Goal: Task Accomplishment & Management: Use online tool/utility

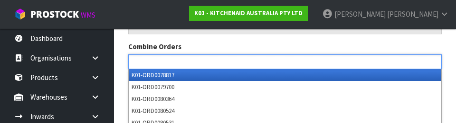
click at [383, 41] on div "Combine Orders K01-ORD0078817 K01-ORD0079700 K01-ORD0080364 K01-ORD0080524 K01-…" at bounding box center [285, 54] width 328 height 27
type input "Select Some Options"
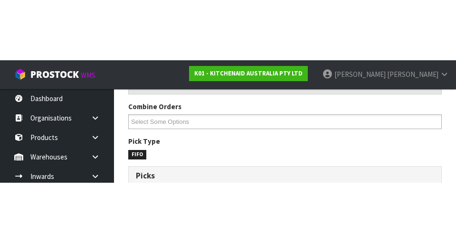
scroll to position [148, 0]
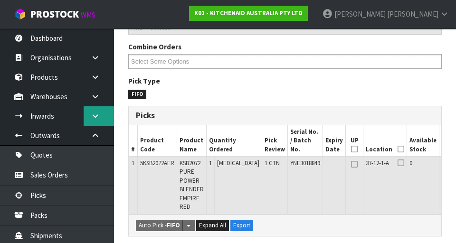
click at [94, 116] on icon at bounding box center [95, 116] width 9 height 7
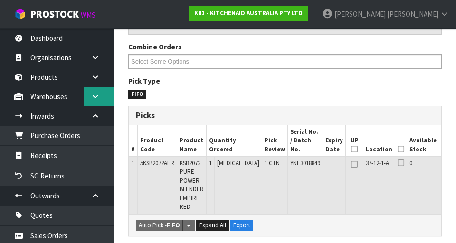
click at [100, 94] on link at bounding box center [99, 96] width 30 height 19
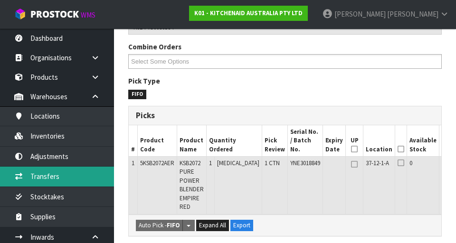
click at [37, 177] on link "Transfers" at bounding box center [57, 176] width 114 height 19
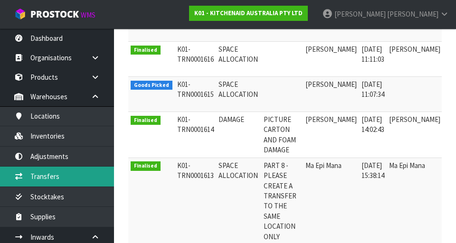
scroll to position [0, 27]
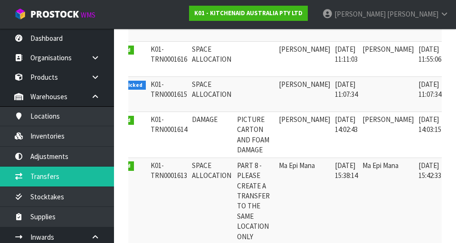
click at [454, 85] on icon at bounding box center [457, 87] width 7 height 6
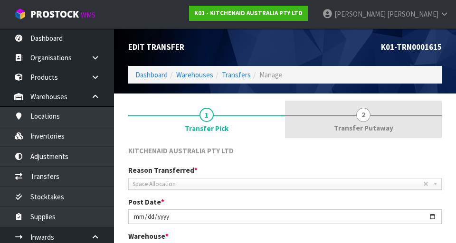
click at [372, 124] on span "Transfer Putaway" at bounding box center [363, 128] width 59 height 10
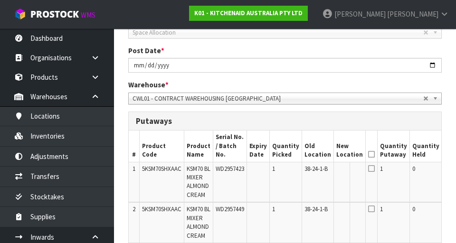
scroll to position [0, 43]
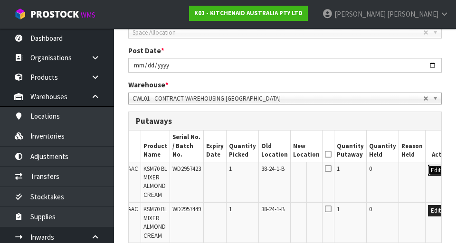
click at [428, 165] on button "Edit" at bounding box center [436, 170] width 16 height 11
click at [293, 165] on input "text" at bounding box center [300, 171] width 15 height 12
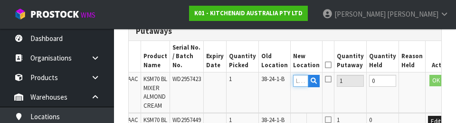
scroll to position [248, 0]
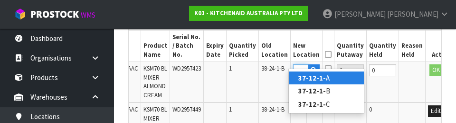
type input "37-12-1-A"
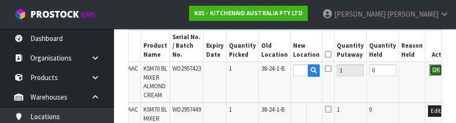
click at [430, 64] on button "OK" at bounding box center [436, 69] width 13 height 11
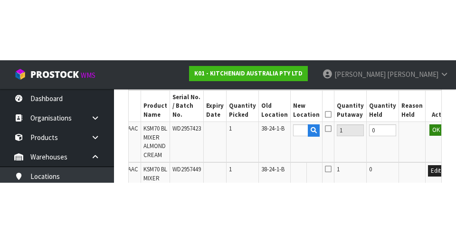
scroll to position [0, 0]
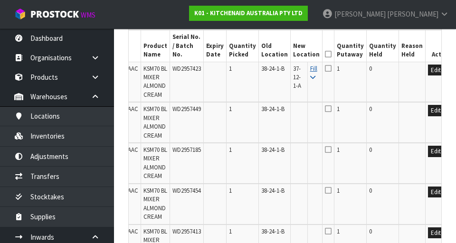
click at [311, 75] on icon at bounding box center [313, 78] width 5 height 6
click at [325, 54] on icon at bounding box center [328, 54] width 7 height 0
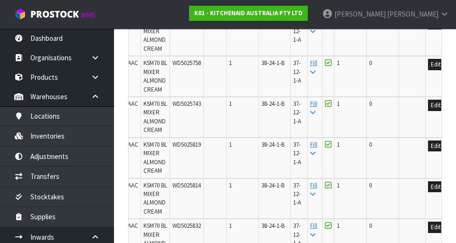
scroll to position [1635, 0]
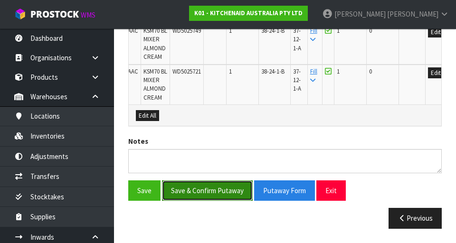
click at [187, 192] on button "Save & Confirm Putaway" at bounding box center [207, 191] width 91 height 20
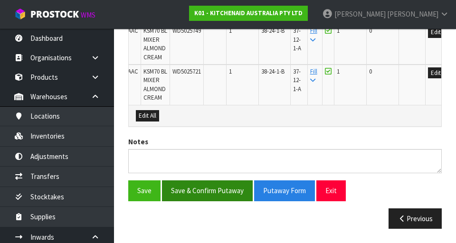
scroll to position [0, 0]
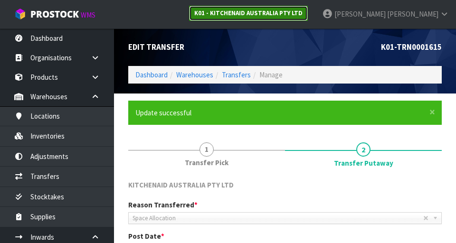
click at [308, 17] on link "K01 - KITCHENAID AUSTRALIA PTY LTD" at bounding box center [248, 13] width 119 height 15
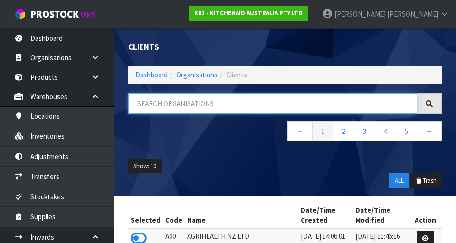
click at [334, 99] on input "text" at bounding box center [272, 104] width 289 height 20
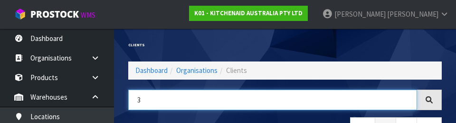
type input "3"
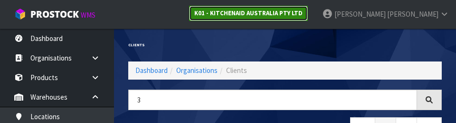
click at [308, 18] on link "K01 - KITCHENAID AUSTRALIA PTY LTD" at bounding box center [248, 13] width 119 height 15
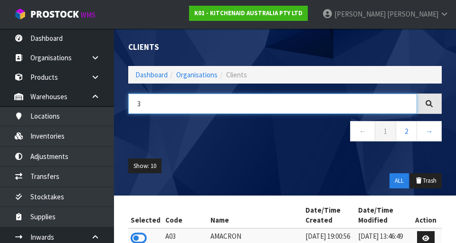
click at [245, 107] on input "3" at bounding box center [272, 104] width 289 height 20
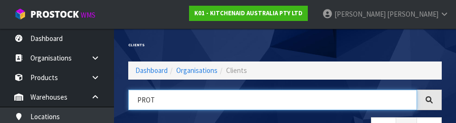
type input "PROT"
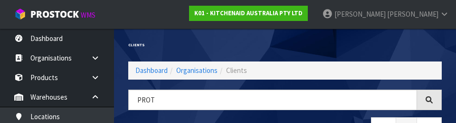
click at [155, 36] on div "Clients" at bounding box center [203, 45] width 164 height 33
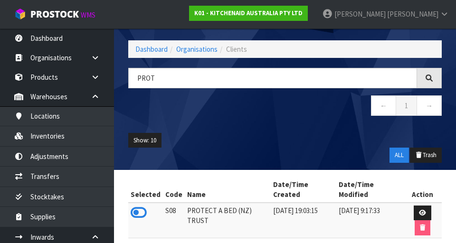
scroll to position [28, 0]
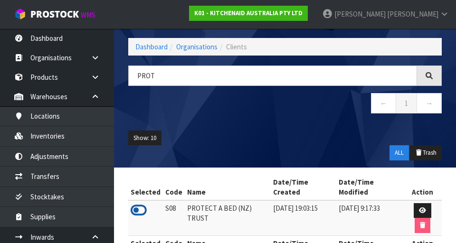
click at [136, 204] on icon at bounding box center [139, 211] width 16 height 14
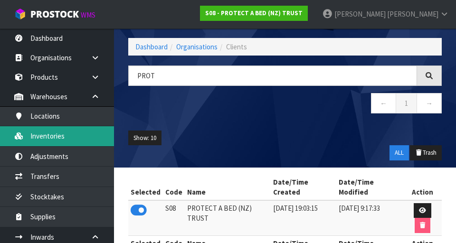
click at [49, 135] on link "Inventories" at bounding box center [57, 135] width 114 height 19
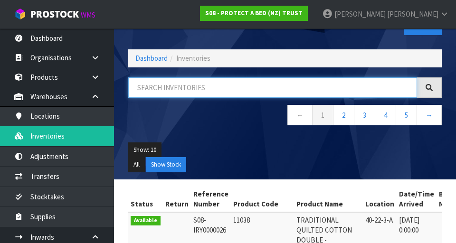
click at [258, 85] on input "text" at bounding box center [272, 88] width 289 height 20
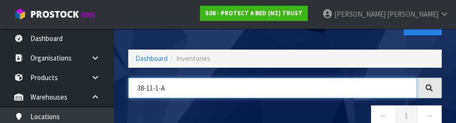
type input "38-11-1-A"
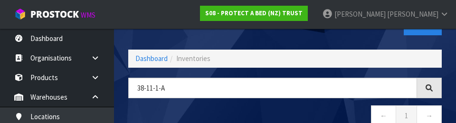
click at [309, 110] on nav "← 1 →" at bounding box center [285, 116] width 314 height 23
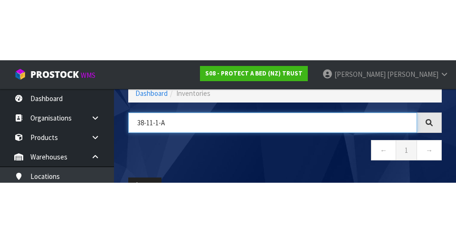
scroll to position [54, 0]
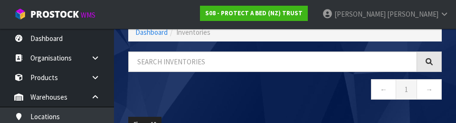
click at [222, 87] on nav "← 1 →" at bounding box center [285, 90] width 314 height 23
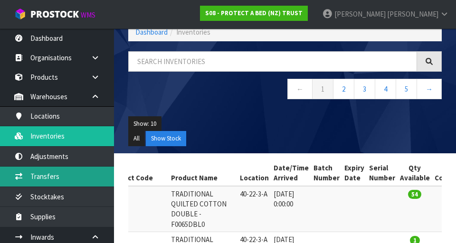
click at [71, 174] on link "Transfers" at bounding box center [57, 176] width 114 height 19
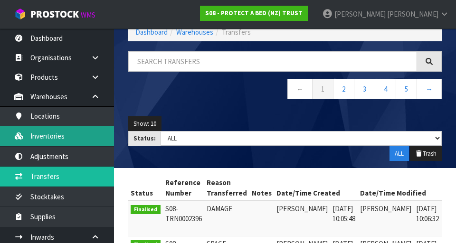
click at [78, 135] on link "Inventories" at bounding box center [57, 135] width 114 height 19
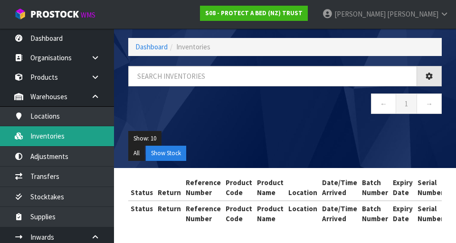
scroll to position [54, 0]
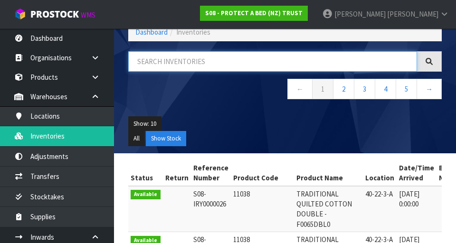
paste input "38-11-1-A"
type input "38-11-1-A"
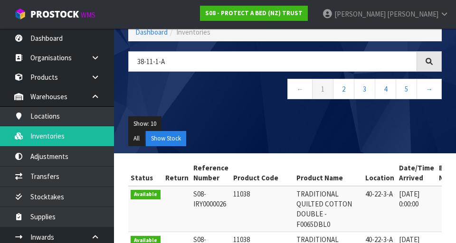
click at [269, 152] on div "Show: 10 5 10 25 50 All Show Stock" at bounding box center [285, 131] width 328 height 44
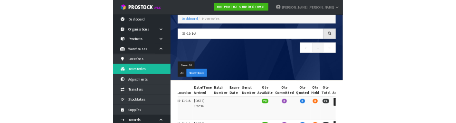
scroll to position [0, 0]
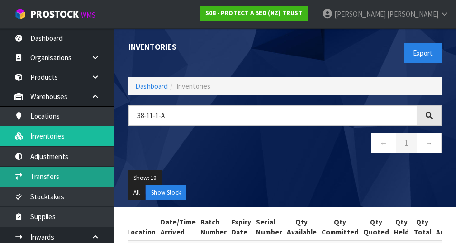
click at [71, 178] on link "Transfers" at bounding box center [57, 176] width 114 height 19
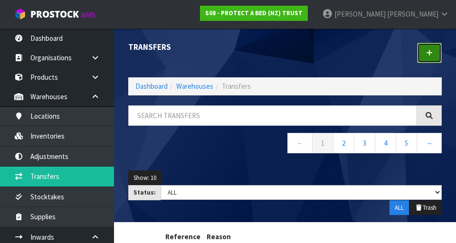
click at [434, 48] on link at bounding box center [429, 53] width 25 height 20
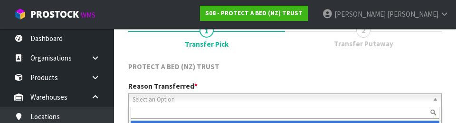
scroll to position [131, 0]
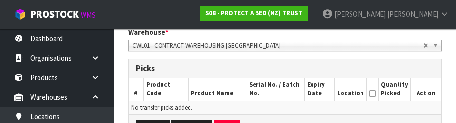
click at [309, 108] on td "No transfer picks added." at bounding box center [285, 107] width 313 height 14
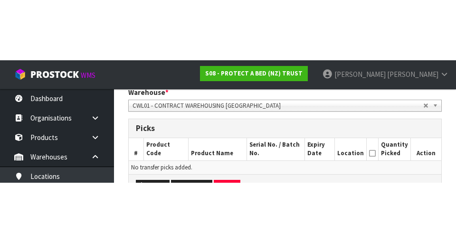
scroll to position [204, 0]
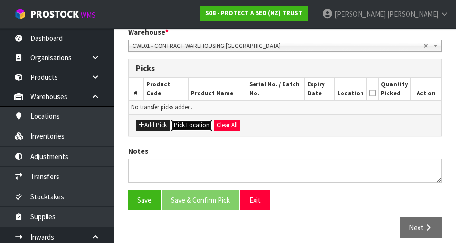
click at [186, 126] on button "Pick Location" at bounding box center [191, 125] width 41 height 11
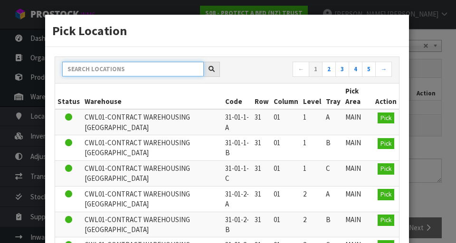
paste input "38-11-1-A"
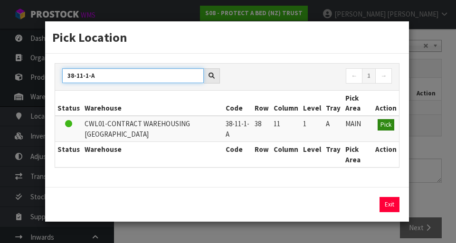
type input "38-11-1-A"
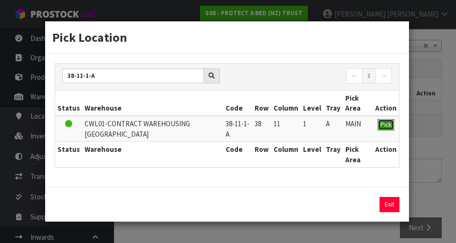
click at [394, 123] on button "Pick" at bounding box center [386, 124] width 17 height 11
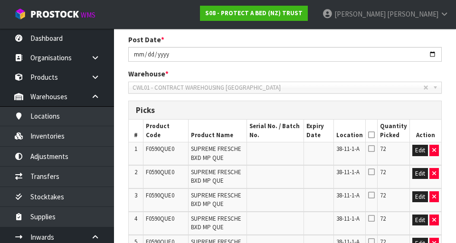
scroll to position [163, 0]
copy tr "38-11-1-A"
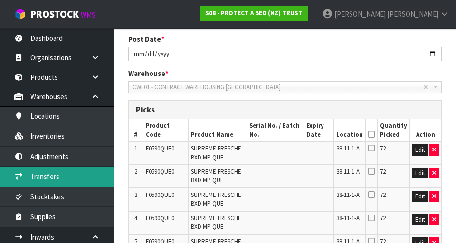
click at [38, 175] on link "Transfers" at bounding box center [57, 176] width 114 height 19
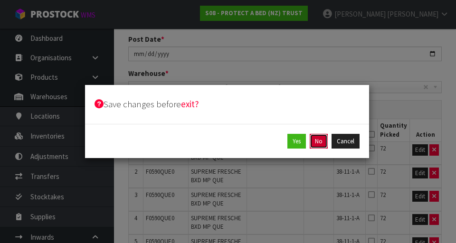
click at [315, 140] on button "No" at bounding box center [319, 141] width 18 height 15
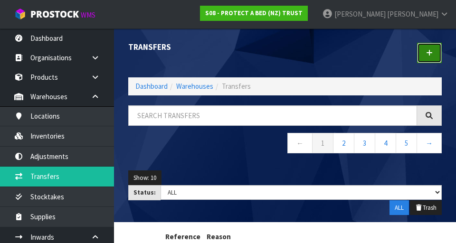
click at [426, 59] on link at bounding box center [429, 53] width 25 height 20
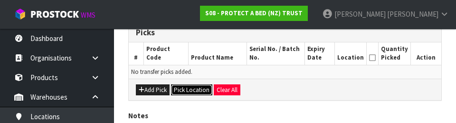
click at [186, 92] on button "Pick Location" at bounding box center [191, 89] width 41 height 11
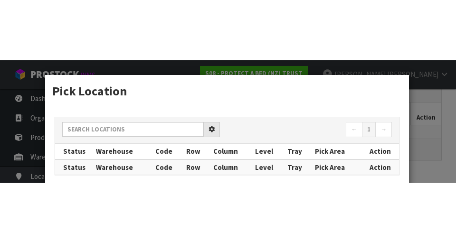
scroll to position [214, 0]
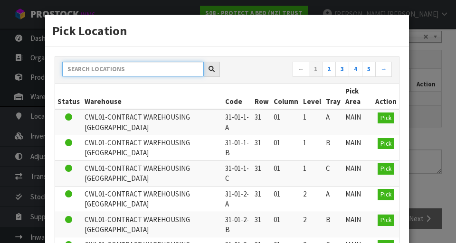
paste input "38-11-1-A"
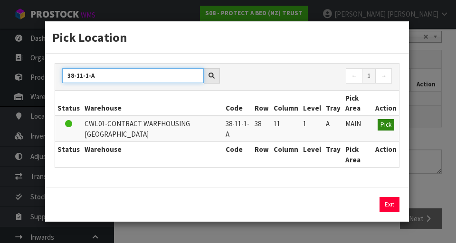
type input "38-11-1-A"
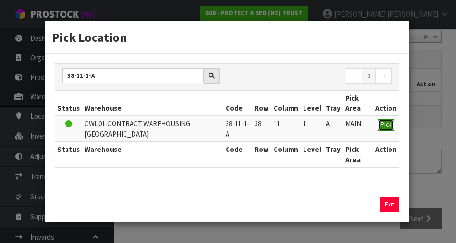
click at [383, 126] on span "Pick" at bounding box center [386, 125] width 11 height 8
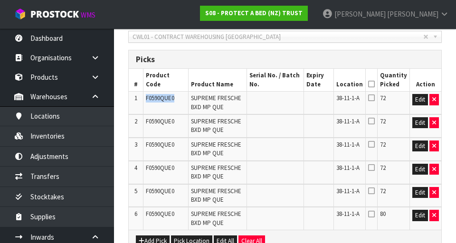
copy span "F0590QUE0"
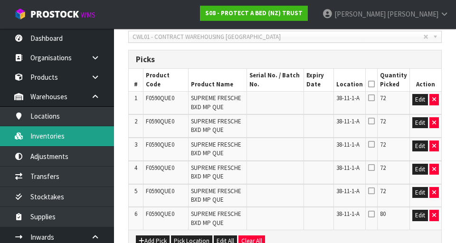
click at [42, 143] on link "Inventories" at bounding box center [57, 135] width 114 height 19
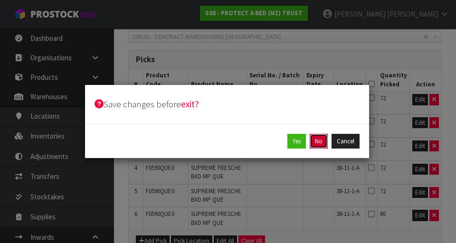
click at [320, 140] on button "No" at bounding box center [319, 141] width 18 height 15
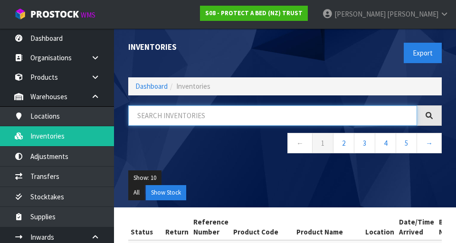
paste input "F0590QUE0"
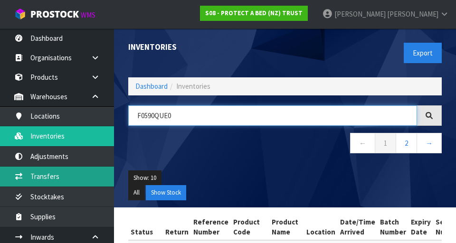
type input "F0590QUE0"
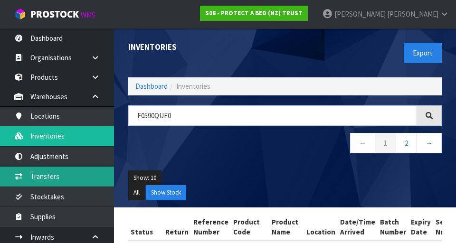
click at [39, 180] on link "Transfers" at bounding box center [57, 176] width 114 height 19
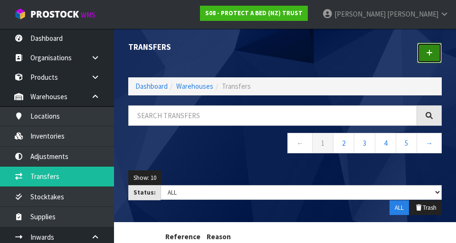
click at [428, 50] on icon at bounding box center [430, 52] width 7 height 7
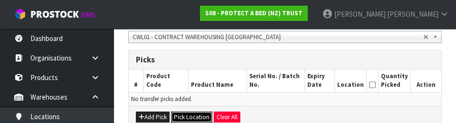
click at [193, 117] on button "Pick Location" at bounding box center [191, 116] width 41 height 11
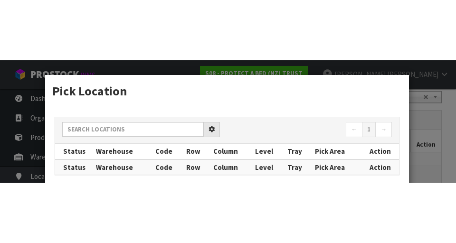
scroll to position [213, 0]
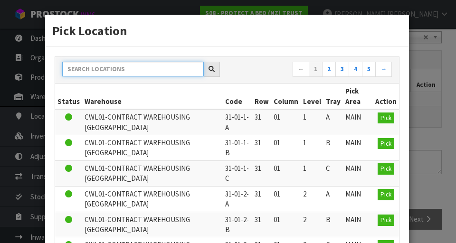
click at [97, 70] on input "text" at bounding box center [133, 69] width 142 height 15
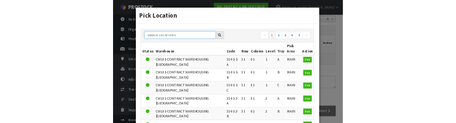
scroll to position [209, 0]
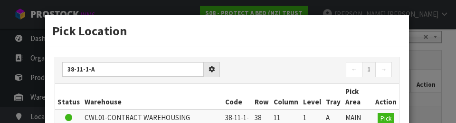
click at [302, 88] on th "Level" at bounding box center [312, 97] width 23 height 26
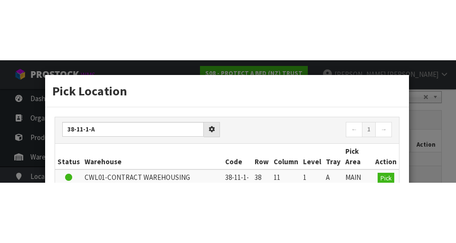
scroll to position [213, 0]
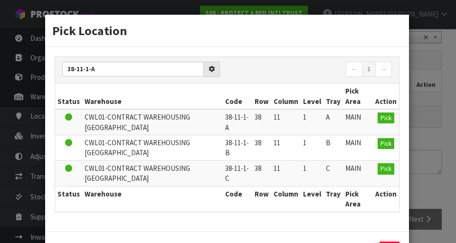
type input "38-11-1-A"
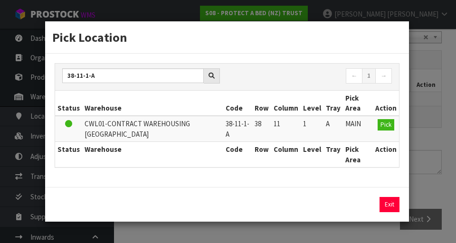
click at [373, 125] on td "MAIN" at bounding box center [358, 129] width 30 height 26
click at [380, 126] on button "Pick" at bounding box center [386, 124] width 17 height 11
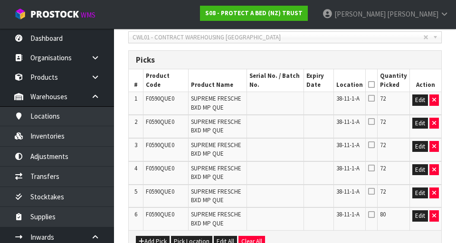
click at [374, 85] on icon at bounding box center [372, 85] width 7 height 0
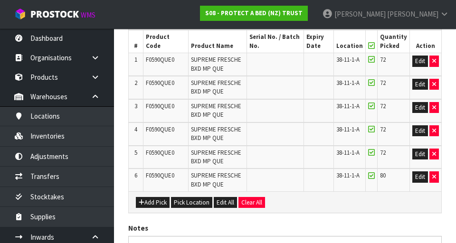
scroll to position [339, 0]
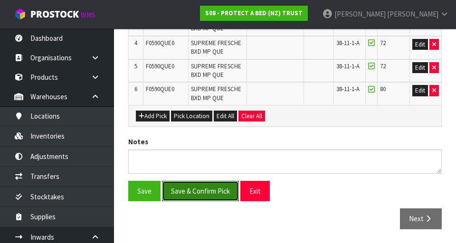
click at [194, 189] on button "Save & Confirm Pick" at bounding box center [200, 191] width 77 height 20
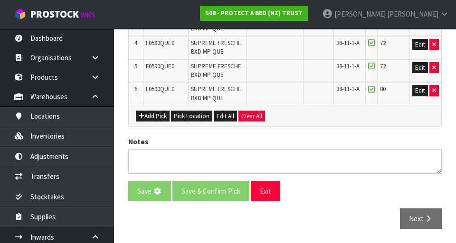
scroll to position [0, 0]
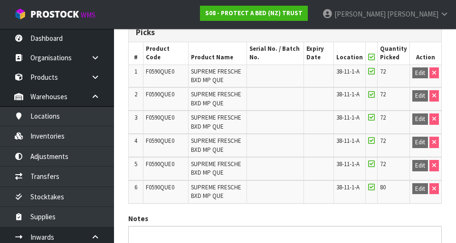
scroll to position [352, 0]
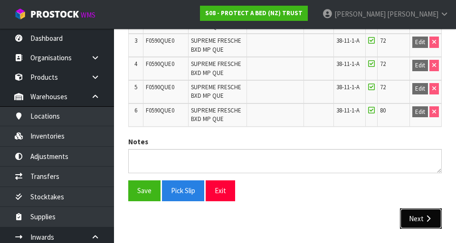
click at [424, 210] on button "Next" at bounding box center [421, 219] width 42 height 20
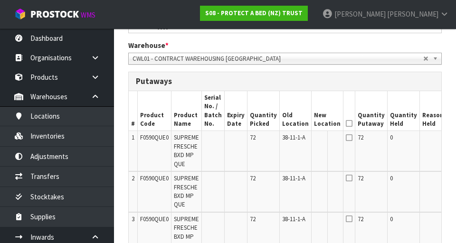
scroll to position [225, 0]
click at [449, 137] on button "Edit" at bounding box center [457, 139] width 16 height 11
paste input "38-11-1-A"
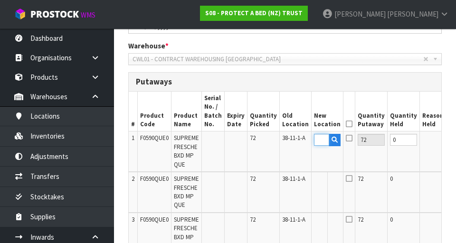
click at [314, 141] on input "38-11-1-A" at bounding box center [321, 140] width 15 height 12
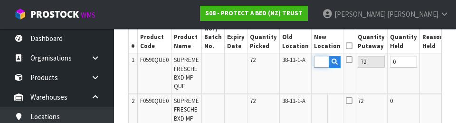
scroll to position [0, 0]
click at [314, 61] on input "38-11-1-A" at bounding box center [321, 62] width 15 height 12
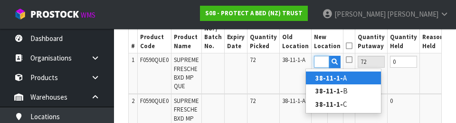
type input "38-11-1-B"
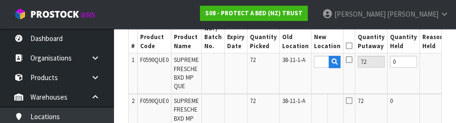
click at [451, 60] on button "OK" at bounding box center [457, 61] width 13 height 11
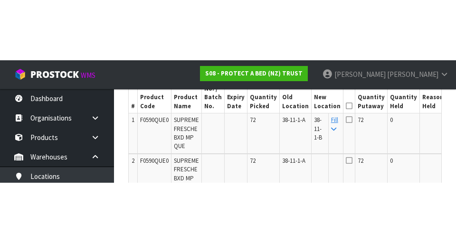
scroll to position [304, 0]
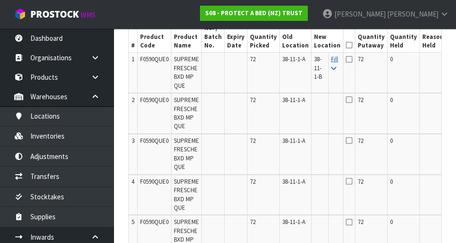
click at [331, 70] on icon at bounding box center [333, 69] width 5 height 6
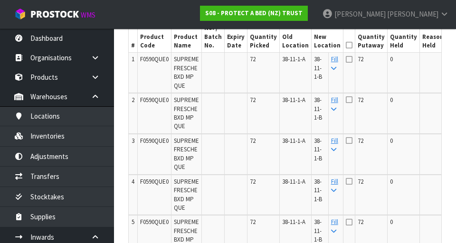
click at [346, 46] on icon at bounding box center [349, 45] width 7 height 0
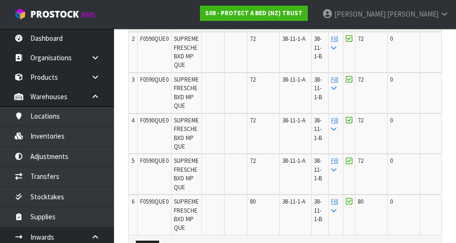
scroll to position [495, 0]
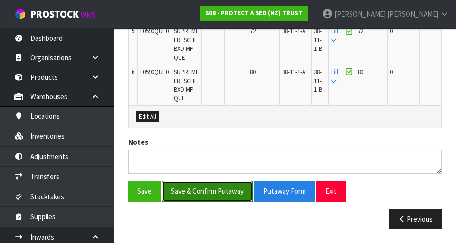
click at [197, 190] on button "Save & Confirm Putaway" at bounding box center [207, 191] width 91 height 20
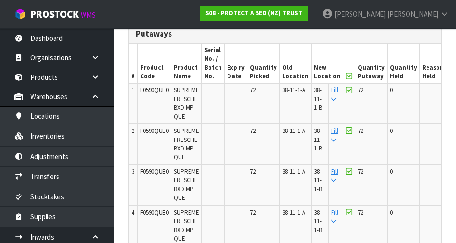
scroll to position [275, 0]
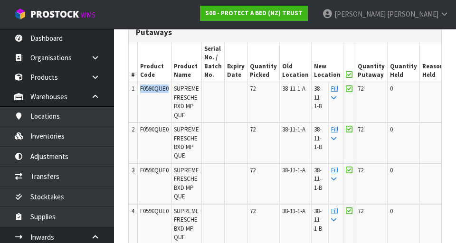
copy span "F0590QUE0"
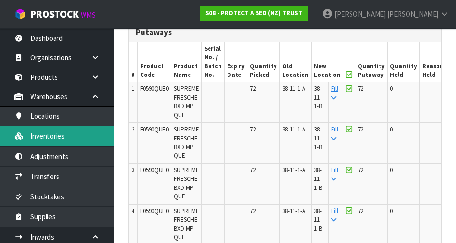
click at [39, 136] on link "Inventories" at bounding box center [57, 135] width 114 height 19
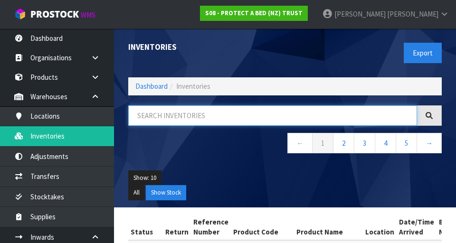
paste input "F0590QUE0"
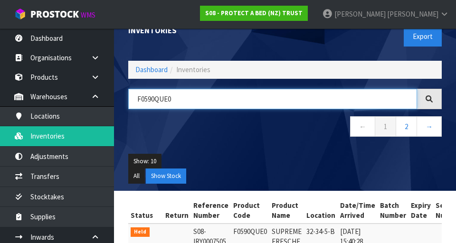
scroll to position [27, 0]
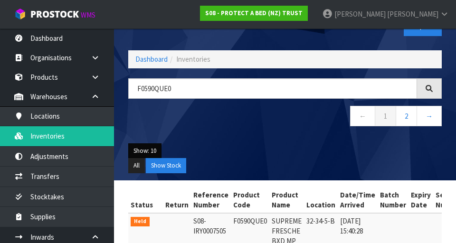
click at [146, 145] on button "Show: 10" at bounding box center [144, 151] width 33 height 15
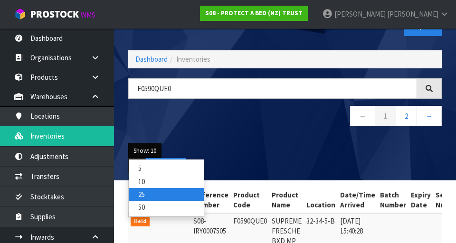
click at [137, 192] on link "25" at bounding box center [166, 194] width 75 height 13
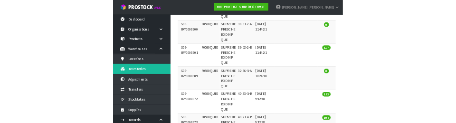
scroll to position [0, 0]
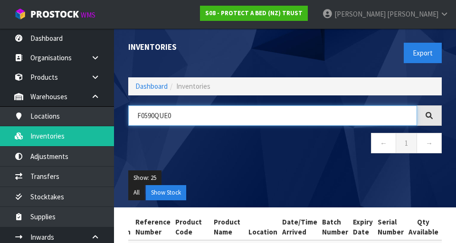
click at [222, 113] on input "F0590QUE0" at bounding box center [272, 116] width 289 height 20
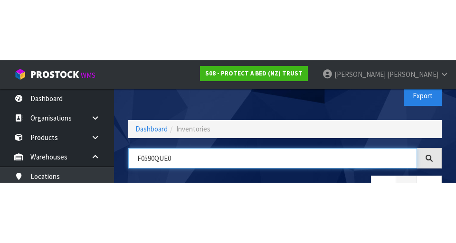
scroll to position [54, 0]
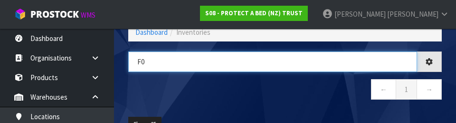
type input "F"
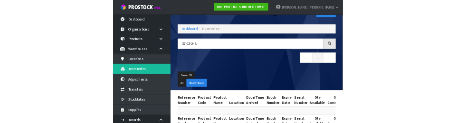
scroll to position [28, 0]
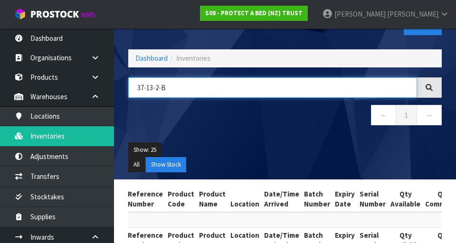
click at [369, 89] on input "37-13-2-B" at bounding box center [272, 88] width 289 height 20
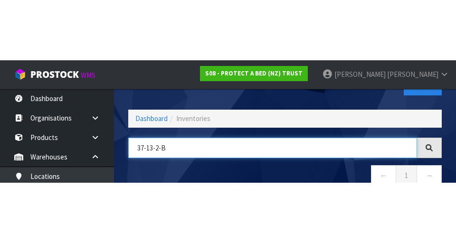
scroll to position [0, 0]
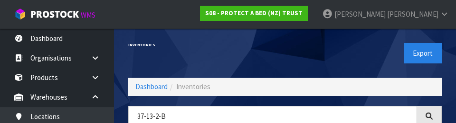
click at [355, 53] on div "Export" at bounding box center [367, 53] width 164 height 49
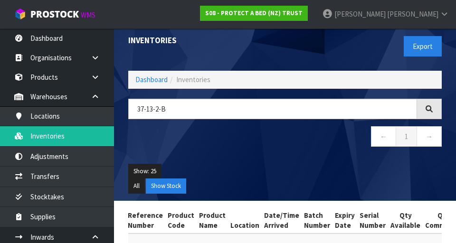
scroll to position [6, 0]
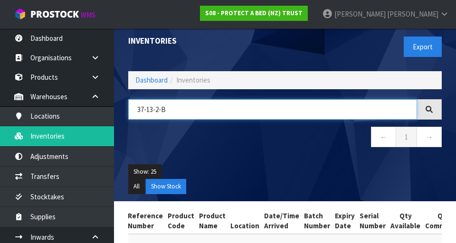
click at [348, 105] on input "37-13-2-B" at bounding box center [272, 109] width 289 height 20
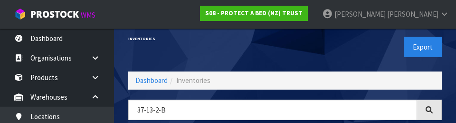
click at [347, 55] on div "Export" at bounding box center [367, 46] width 164 height 49
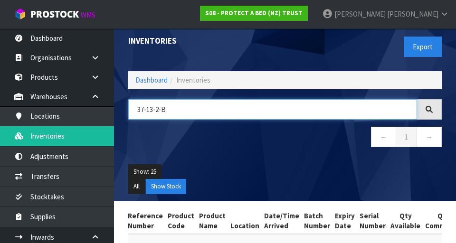
click at [140, 107] on input "37-13-2-B" at bounding box center [272, 109] width 289 height 20
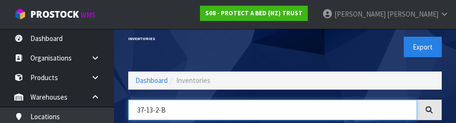
click at [144, 107] on input "37-13-2-B" at bounding box center [272, 109] width 289 height 20
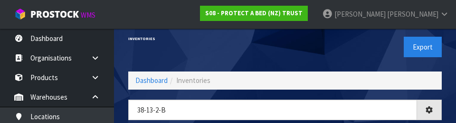
click at [360, 56] on div "Export" at bounding box center [367, 46] width 164 height 49
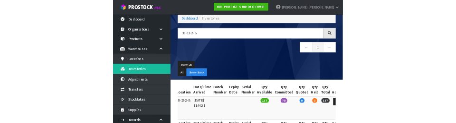
scroll to position [43, 0]
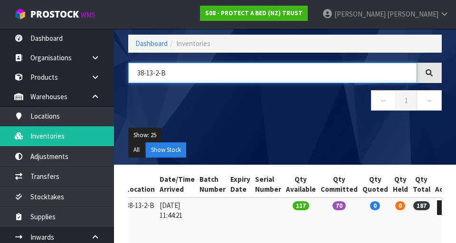
click at [344, 76] on input "38-13-2-B" at bounding box center [272, 73] width 289 height 20
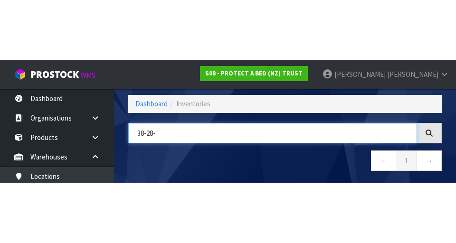
scroll to position [0, 154]
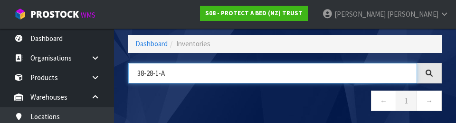
type input "38-28-1-A"
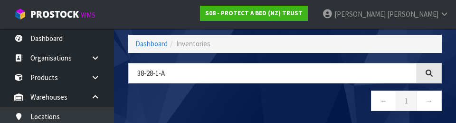
click at [341, 93] on nav "← 1 →" at bounding box center [285, 101] width 314 height 23
click at [312, 88] on div "38-28-1-A ← 1 →" at bounding box center [285, 92] width 328 height 58
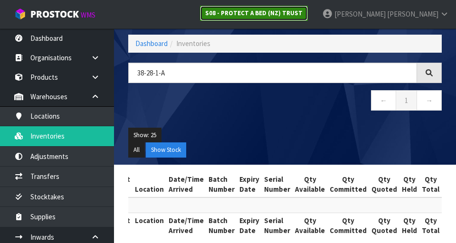
click at [308, 18] on link "S08 - PROTECT A BED (NZ) TRUST" at bounding box center [254, 13] width 108 height 15
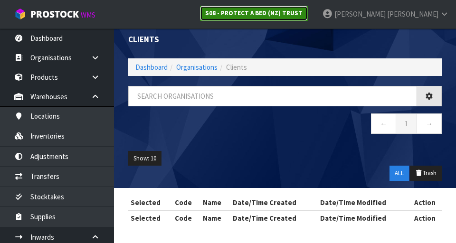
scroll to position [43, 0]
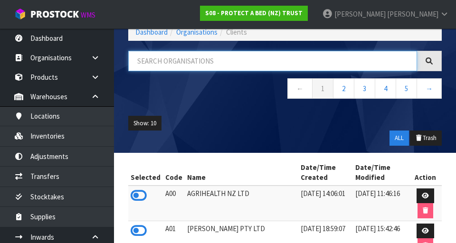
click at [314, 57] on input "text" at bounding box center [272, 61] width 289 height 20
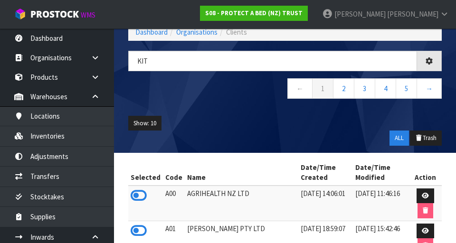
type input "KIT"
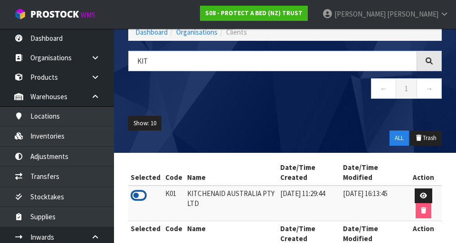
click at [137, 195] on icon at bounding box center [139, 196] width 16 height 14
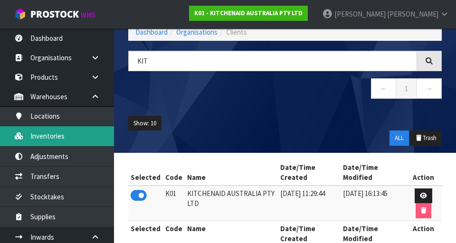
click at [39, 141] on link "Inventories" at bounding box center [57, 135] width 114 height 19
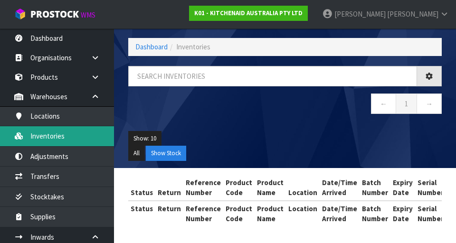
scroll to position [40, 0]
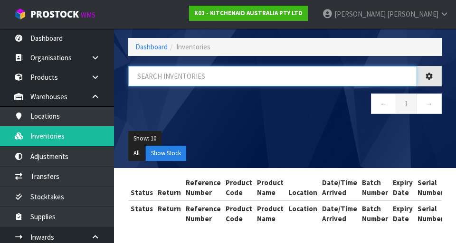
click at [328, 78] on input "text" at bounding box center [272, 76] width 289 height 20
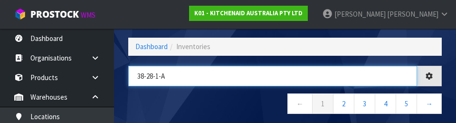
type input "38-28-1-A"
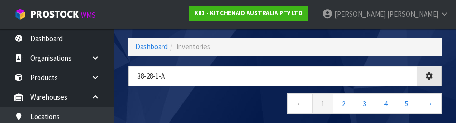
click at [153, 96] on nav "← 1 2 3 4 5 →" at bounding box center [285, 104] width 314 height 23
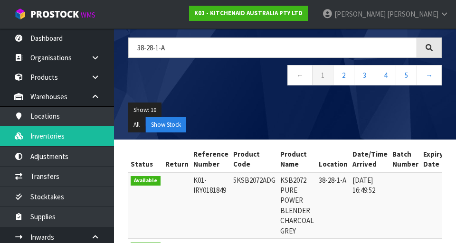
scroll to position [66, 0]
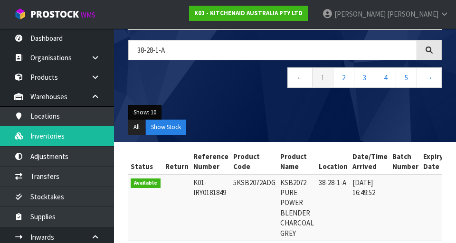
click at [146, 110] on button "Show: 10" at bounding box center [144, 112] width 33 height 15
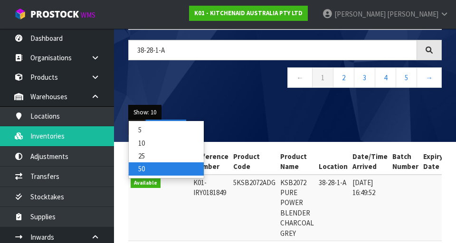
click at [142, 170] on link "50" at bounding box center [166, 169] width 75 height 13
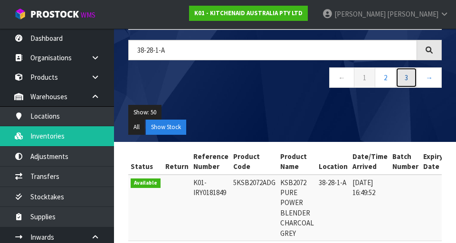
click at [405, 78] on link "3" at bounding box center [406, 78] width 21 height 20
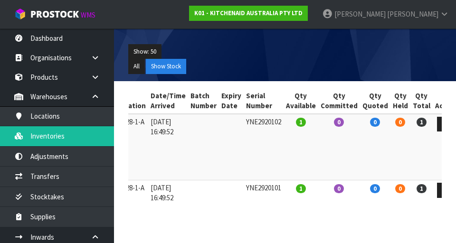
scroll to position [0, 0]
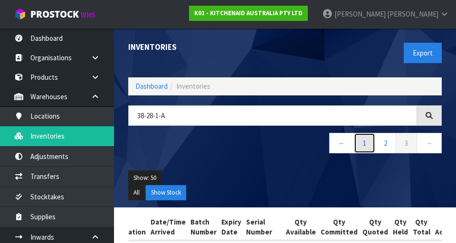
click at [365, 145] on link "1" at bounding box center [364, 143] width 21 height 20
click at [396, 144] on link "2" at bounding box center [385, 143] width 21 height 20
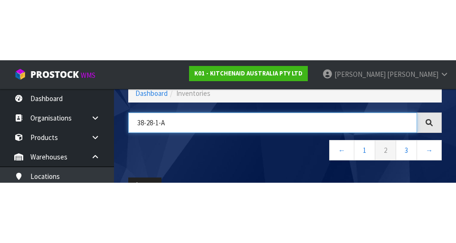
scroll to position [54, 0]
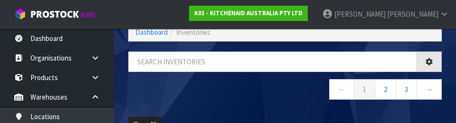
click at [293, 100] on nav "← 1 2 3 →" at bounding box center [285, 90] width 314 height 23
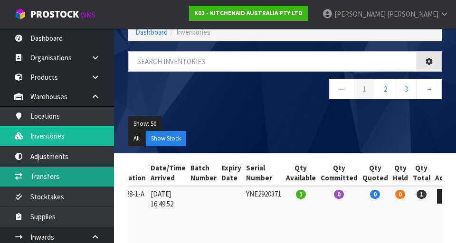
click at [42, 177] on link "Transfers" at bounding box center [57, 176] width 114 height 19
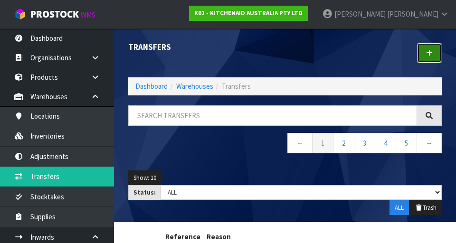
click at [432, 49] on icon at bounding box center [430, 52] width 7 height 7
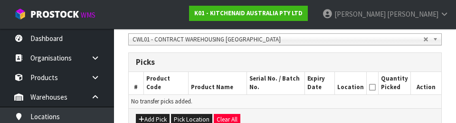
click at [338, 112] on div "Add Pick Pick Location Clear All" at bounding box center [285, 118] width 313 height 21
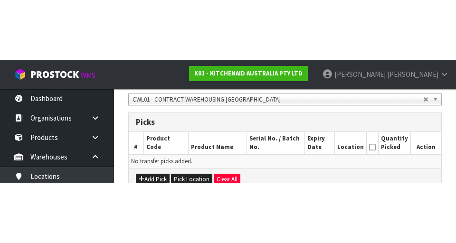
scroll to position [211, 0]
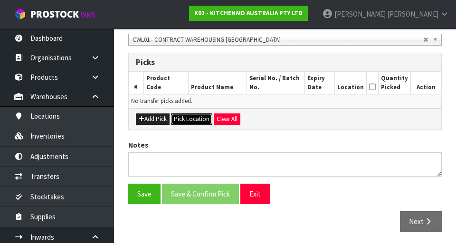
click at [187, 118] on button "Pick Location" at bounding box center [191, 119] width 41 height 11
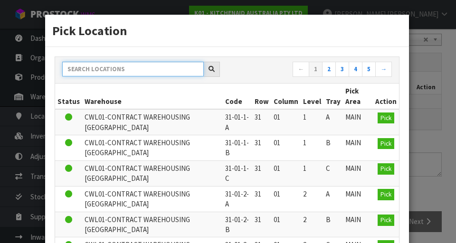
paste input "38-28-1-A"
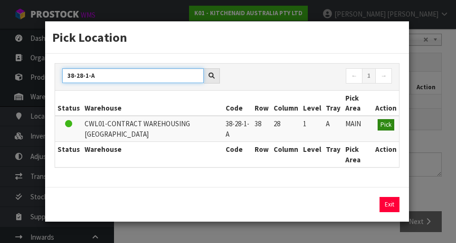
type input "38-28-1-A"
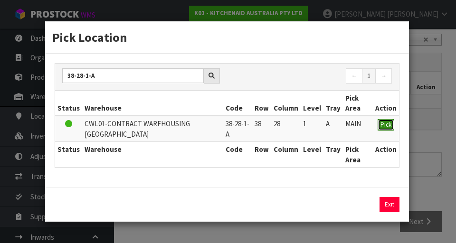
click at [382, 128] on span "Pick" at bounding box center [386, 125] width 11 height 8
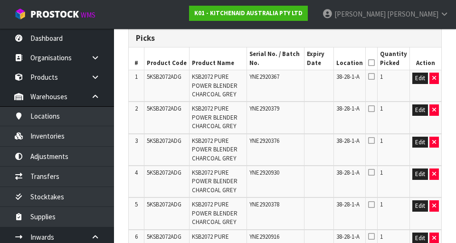
scroll to position [211, 0]
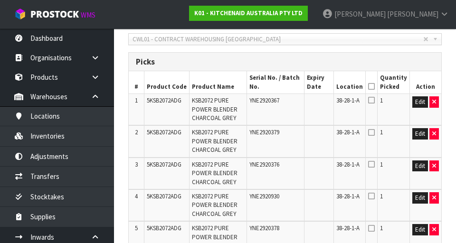
click at [374, 87] on icon at bounding box center [372, 87] width 7 height 0
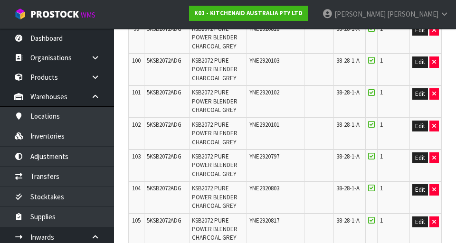
scroll to position [3653, 0]
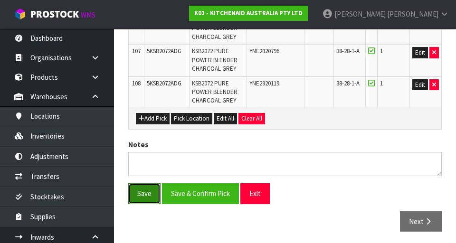
click at [138, 191] on button "Save" at bounding box center [144, 194] width 32 height 20
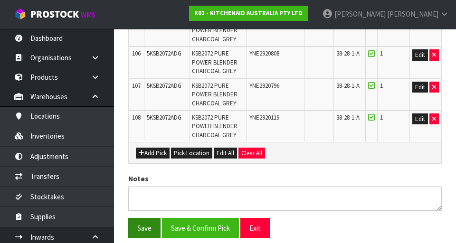
scroll to position [0, 0]
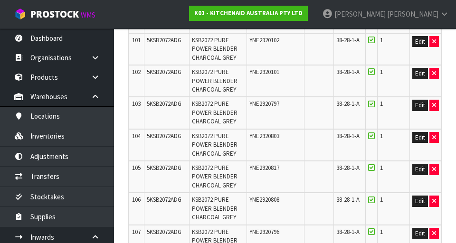
scroll to position [3688, 0]
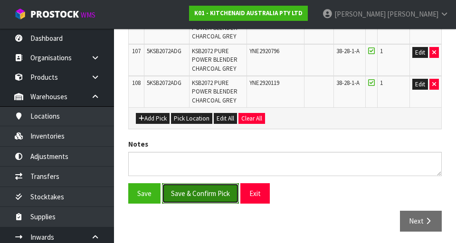
click at [217, 194] on button "Save & Confirm Pick" at bounding box center [200, 194] width 77 height 20
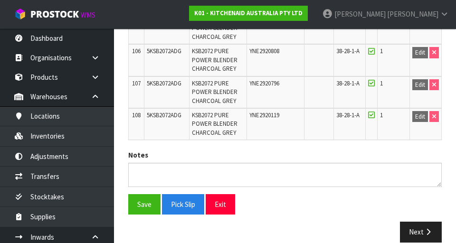
scroll to position [3667, 0]
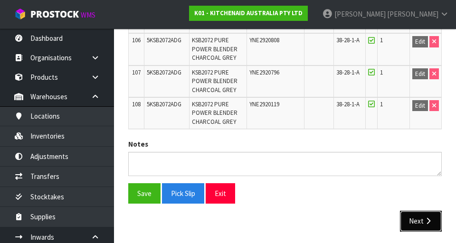
click at [421, 221] on button "Next" at bounding box center [421, 221] width 42 height 20
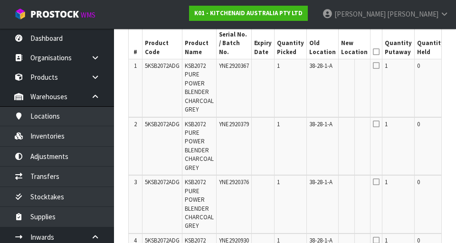
scroll to position [0, 49]
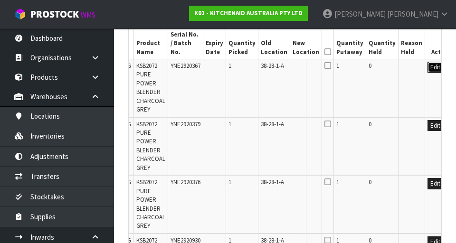
click at [428, 62] on button "Edit" at bounding box center [436, 67] width 16 height 11
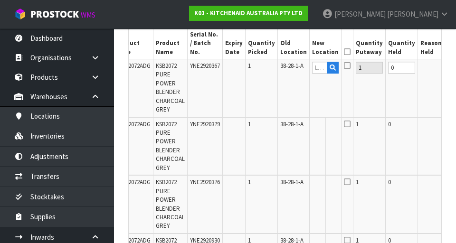
scroll to position [0, 26]
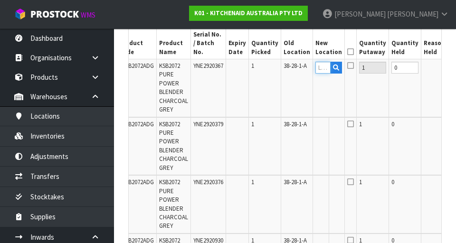
click at [317, 62] on input "text" at bounding box center [323, 68] width 15 height 12
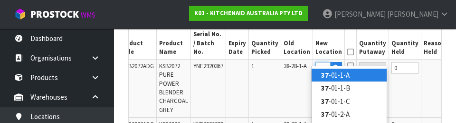
scroll to position [0, 1]
click at [316, 62] on input "37-" at bounding box center [323, 68] width 15 height 12
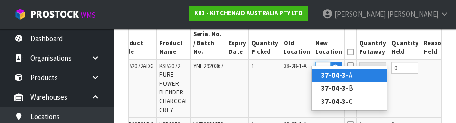
type input "37-04-3-A"
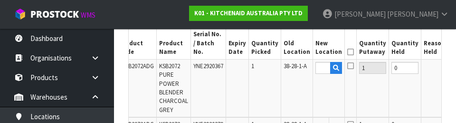
click at [452, 64] on button "OK" at bounding box center [458, 67] width 13 height 11
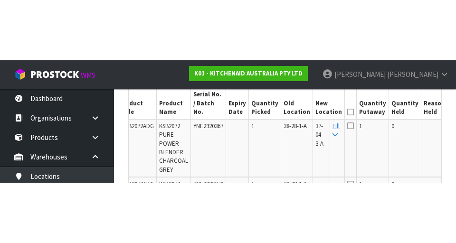
scroll to position [289, 0]
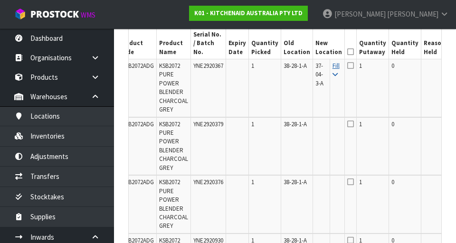
click at [333, 72] on icon at bounding box center [335, 75] width 5 height 6
click at [348, 52] on icon at bounding box center [351, 52] width 7 height 0
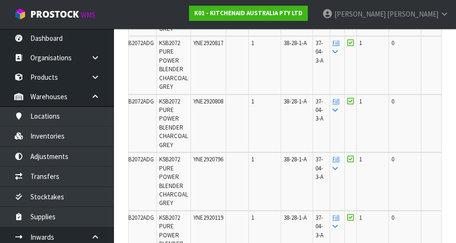
scroll to position [6526, 0]
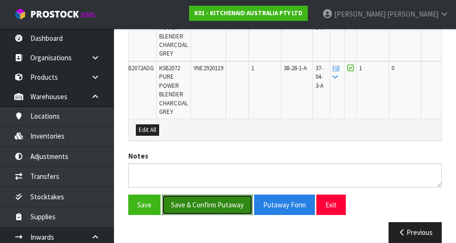
click at [185, 195] on button "Save & Confirm Putaway" at bounding box center [207, 205] width 91 height 20
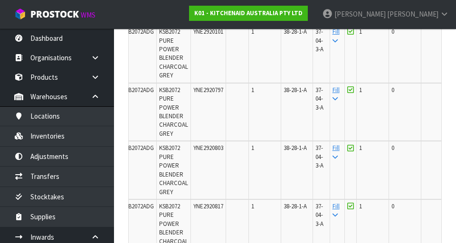
scroll to position [6505, 0]
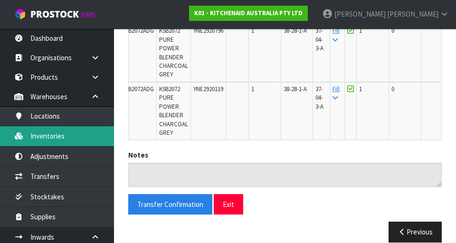
click at [48, 138] on link "Inventories" at bounding box center [57, 135] width 114 height 19
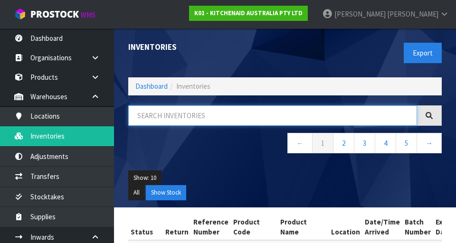
click at [177, 111] on input "text" at bounding box center [272, 116] width 289 height 20
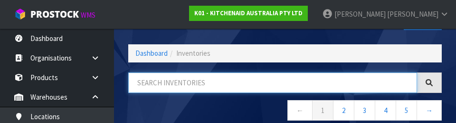
scroll to position [54, 0]
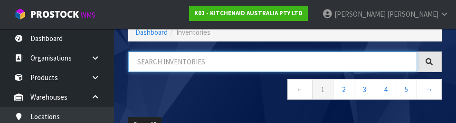
type input "3"
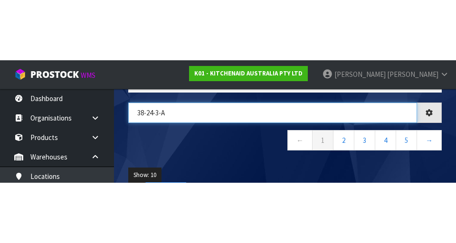
scroll to position [73, 0]
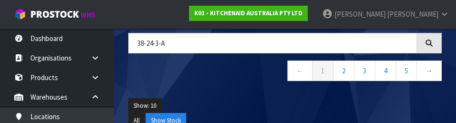
click at [219, 85] on div "38-24-3-A ← 1 2 3 4 5 →" at bounding box center [285, 62] width 328 height 58
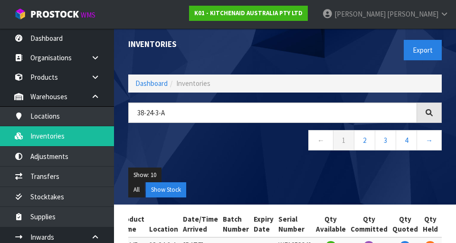
scroll to position [0, 0]
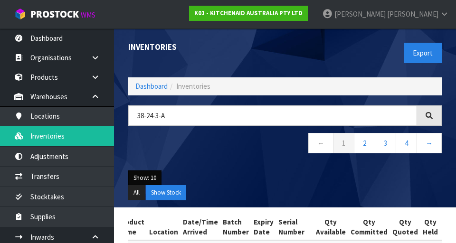
click at [147, 176] on button "Show: 10" at bounding box center [144, 178] width 33 height 15
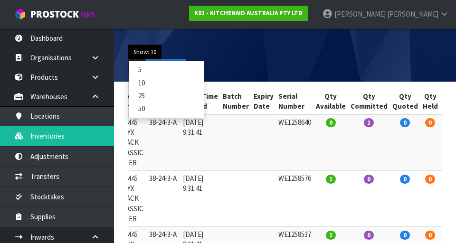
scroll to position [126, 0]
click at [141, 111] on link "50" at bounding box center [166, 108] width 75 height 13
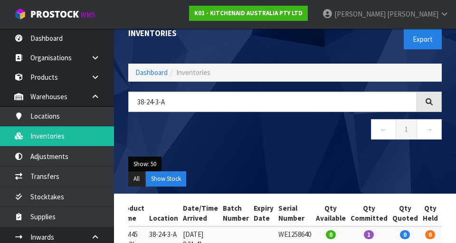
scroll to position [0, 0]
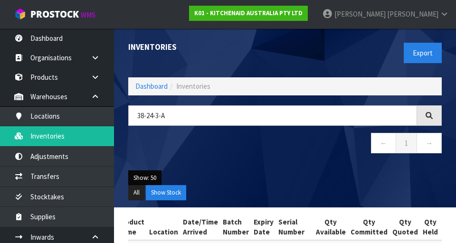
click at [147, 171] on button "Show: 50" at bounding box center [144, 178] width 33 height 15
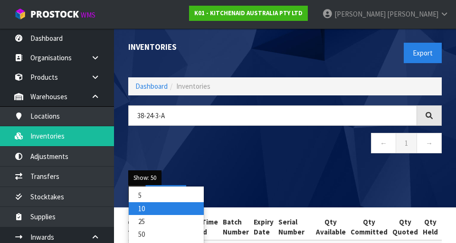
click at [152, 204] on link "10" at bounding box center [166, 209] width 75 height 13
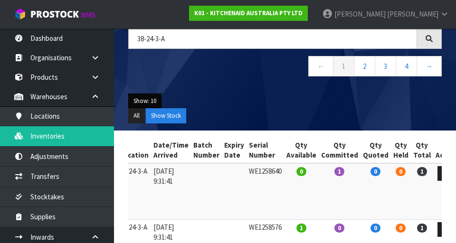
scroll to position [54, 0]
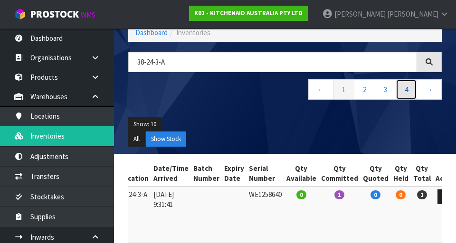
click at [406, 92] on link "4" at bounding box center [406, 89] width 21 height 20
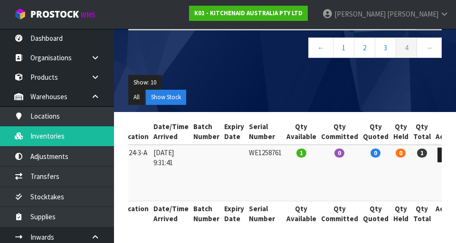
scroll to position [96, 0]
click at [342, 49] on link "1" at bounding box center [343, 48] width 21 height 20
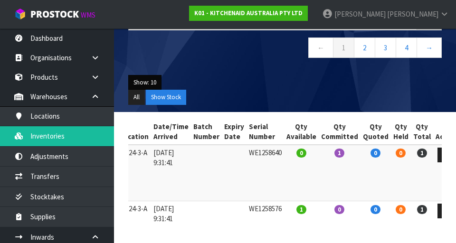
click at [146, 77] on button "Show: 10" at bounding box center [144, 82] width 33 height 15
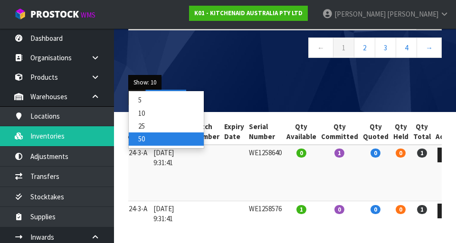
click at [139, 139] on link "50" at bounding box center [166, 139] width 75 height 13
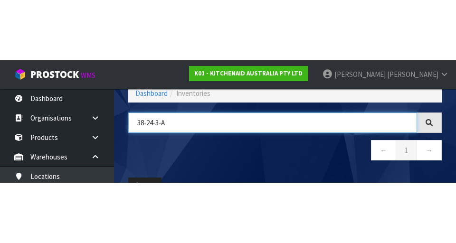
scroll to position [54, 0]
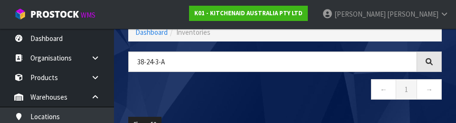
click at [231, 90] on nav "← 1 →" at bounding box center [285, 90] width 314 height 23
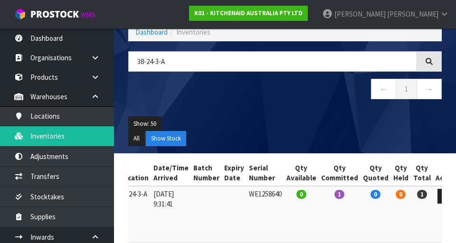
scroll to position [0, 0]
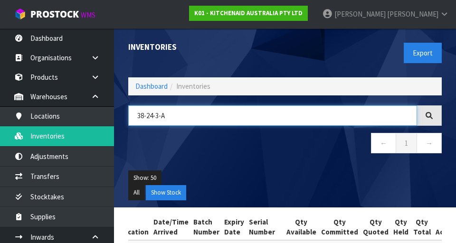
click at [164, 111] on input "38-24-3-A" at bounding box center [272, 116] width 289 height 20
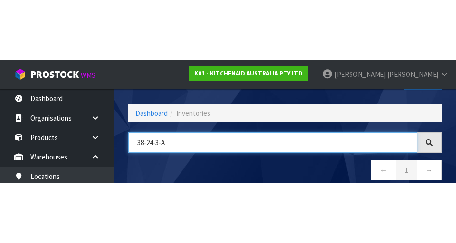
scroll to position [54, 0]
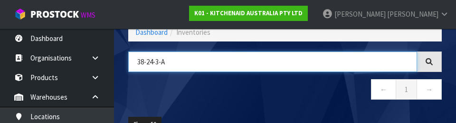
click at [161, 58] on input "38-24-3-A" at bounding box center [272, 61] width 289 height 20
click at [162, 59] on input "38-24-3-A" at bounding box center [272, 61] width 289 height 20
click at [159, 58] on input "38-24-3-A" at bounding box center [272, 61] width 289 height 20
type input "38-24-2-A"
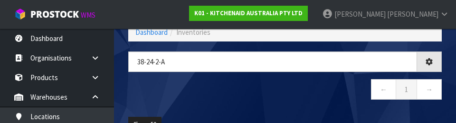
click at [184, 98] on nav "← 1 →" at bounding box center [285, 90] width 314 height 23
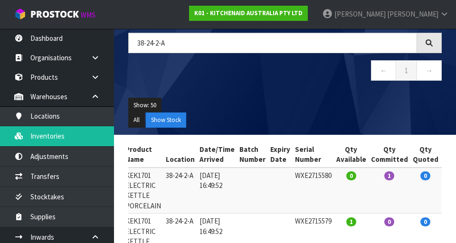
scroll to position [60, 0]
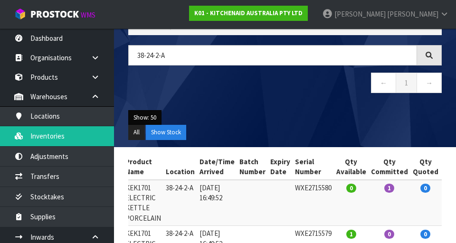
click at [137, 111] on button "Show: 50" at bounding box center [144, 117] width 33 height 15
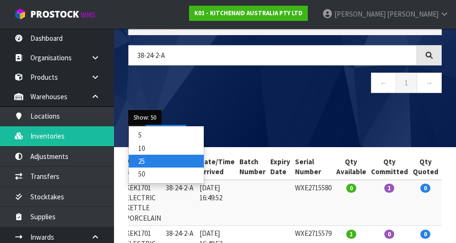
click at [134, 157] on link "25" at bounding box center [166, 161] width 75 height 13
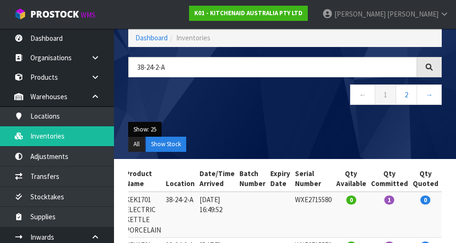
scroll to position [42, 0]
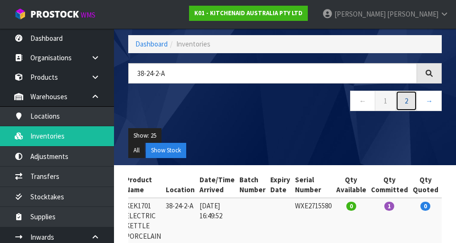
click at [404, 101] on link "2" at bounding box center [406, 101] width 21 height 20
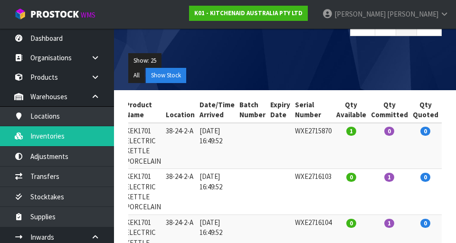
scroll to position [116, 0]
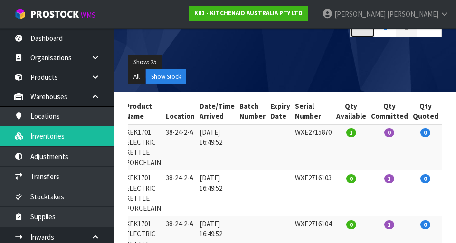
click at [372, 35] on link "←" at bounding box center [362, 27] width 25 height 20
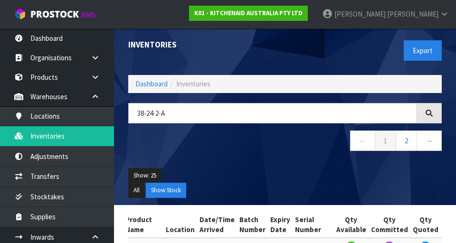
scroll to position [0, 0]
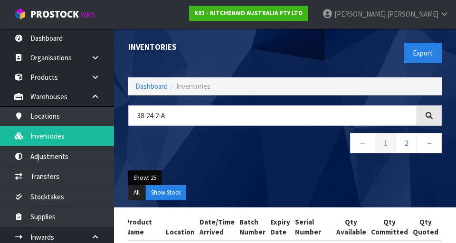
click at [138, 171] on button "Show: 25" at bounding box center [144, 178] width 33 height 15
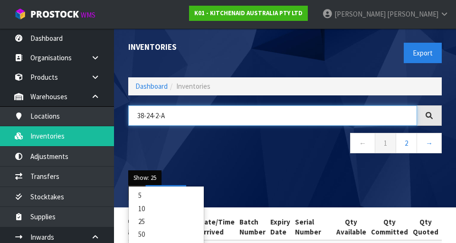
click at [143, 116] on input "38-24-2-A" at bounding box center [272, 116] width 289 height 20
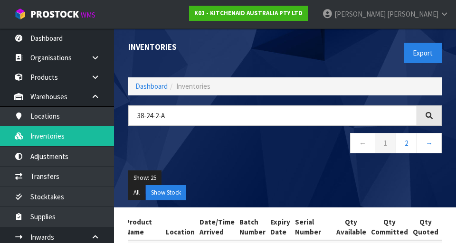
click at [245, 160] on div "38-24-2-A ← 1 2 →" at bounding box center [285, 135] width 328 height 58
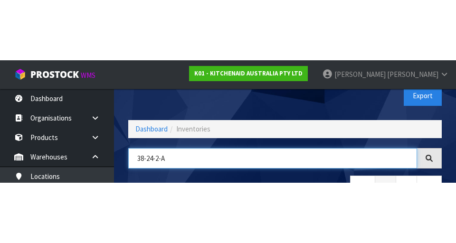
scroll to position [54, 0]
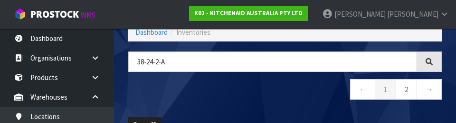
click at [319, 92] on nav "← 1 2 →" at bounding box center [285, 90] width 314 height 23
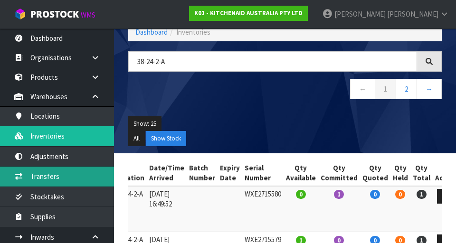
click at [42, 182] on link "Transfers" at bounding box center [57, 176] width 114 height 19
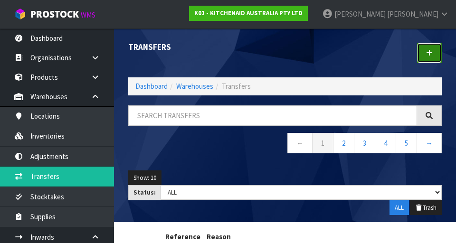
click at [429, 57] on link at bounding box center [429, 53] width 25 height 20
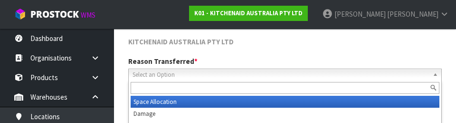
scroll to position [131, 0]
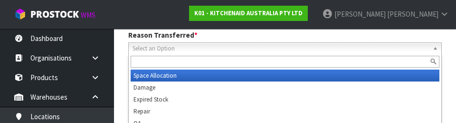
click at [376, 44] on span "Select an Option" at bounding box center [281, 48] width 297 height 11
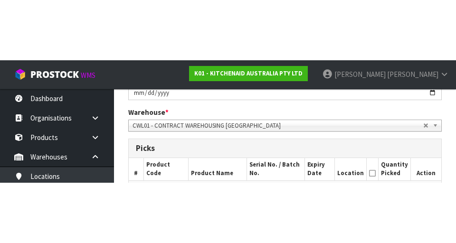
scroll to position [0, 0]
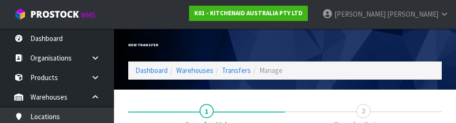
click at [204, 39] on div "New Transfer" at bounding box center [203, 45] width 164 height 33
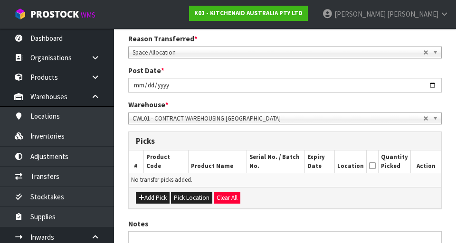
scroll to position [163, 0]
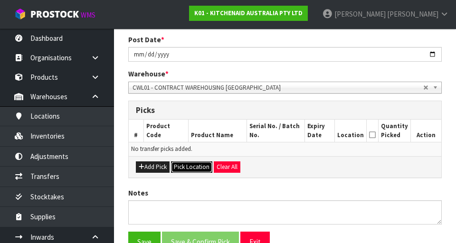
click at [185, 170] on button "Pick Location" at bounding box center [191, 167] width 41 height 11
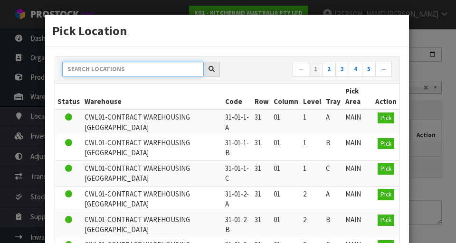
paste input "38-24-2-A"
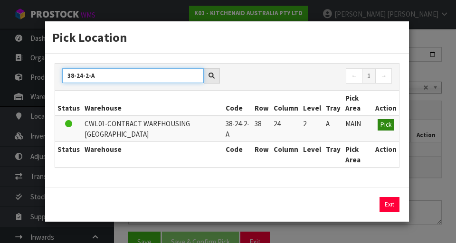
type input "38-24-2-A"
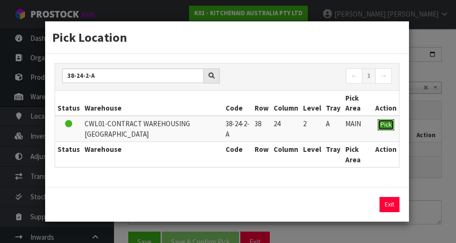
click at [379, 122] on button "Pick" at bounding box center [386, 124] width 17 height 11
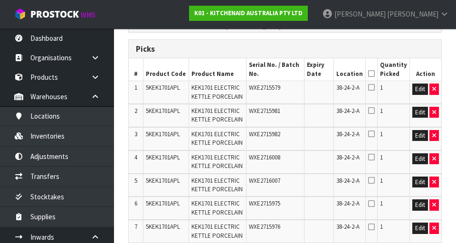
scroll to position [224, 0]
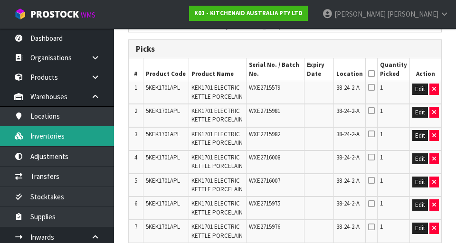
click at [43, 143] on link "Inventories" at bounding box center [57, 135] width 114 height 19
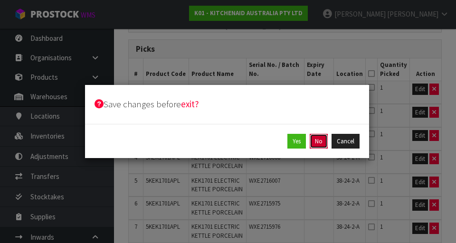
click at [325, 143] on button "No" at bounding box center [319, 141] width 18 height 15
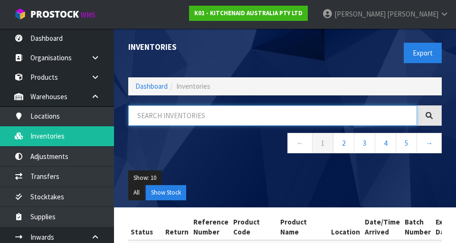
paste input "38-24-2-A"
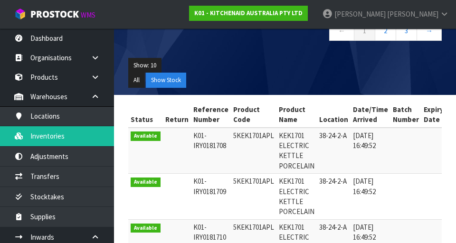
scroll to position [114, 0]
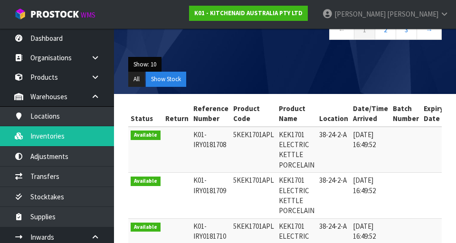
type input "38-24-2-A"
click at [138, 64] on button "Show: 10" at bounding box center [144, 64] width 33 height 15
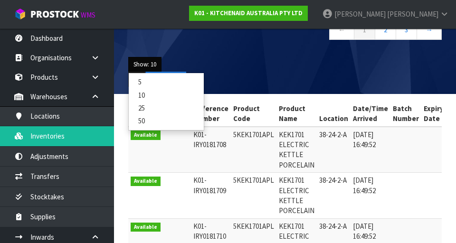
click at [333, 86] on ul "All Show Stock" at bounding box center [285, 79] width 314 height 15
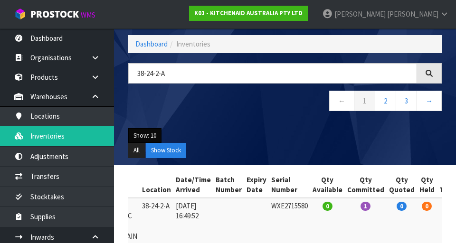
scroll to position [30, 0]
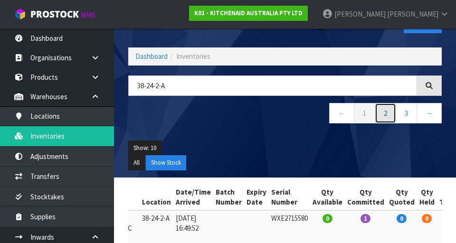
click at [386, 117] on link "2" at bounding box center [385, 113] width 21 height 20
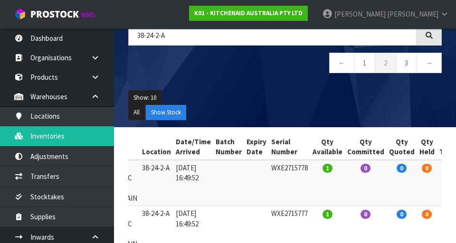
scroll to position [0, 0]
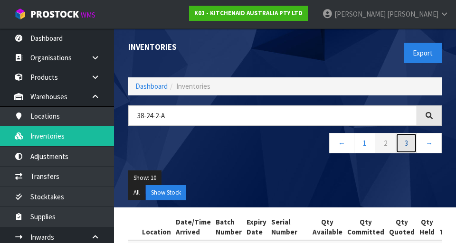
click at [407, 151] on link "3" at bounding box center [406, 143] width 21 height 20
click at [362, 143] on link "1" at bounding box center [364, 143] width 21 height 20
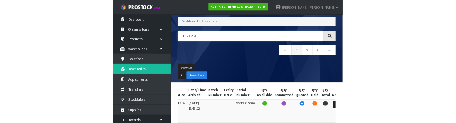
scroll to position [45, 0]
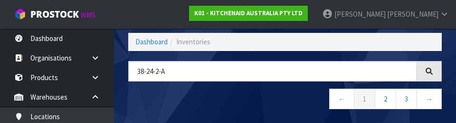
click at [271, 112] on div "38-24-2-A ← 1 2 3 →" at bounding box center [285, 90] width 328 height 58
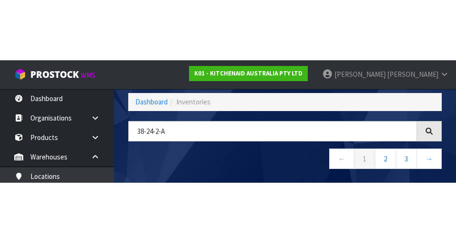
scroll to position [44, 0]
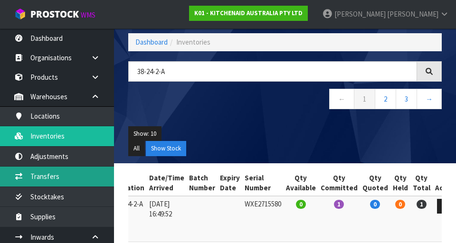
click at [36, 177] on link "Transfers" at bounding box center [57, 176] width 114 height 19
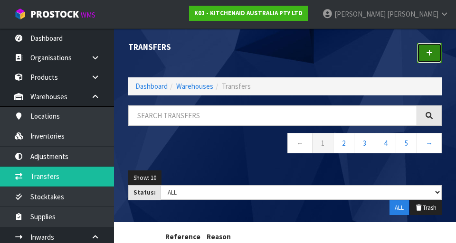
click at [428, 48] on link at bounding box center [429, 53] width 25 height 20
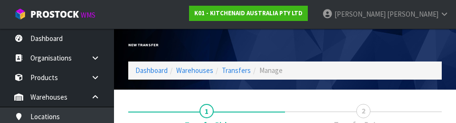
click at [399, 48] on div "New Transfer" at bounding box center [285, 45] width 328 height 33
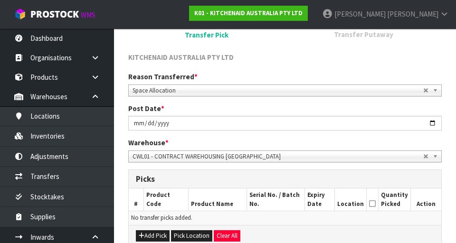
scroll to position [137, 0]
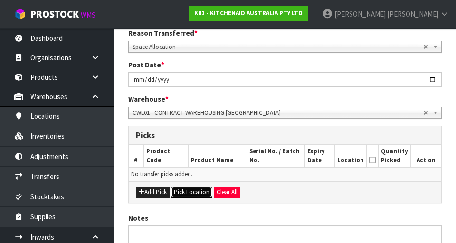
click at [184, 192] on button "Pick Location" at bounding box center [191, 192] width 41 height 11
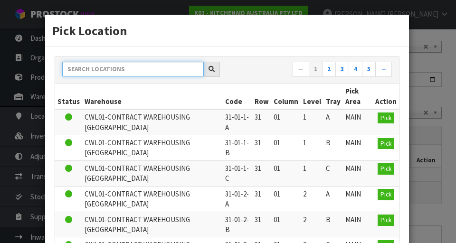
paste input "38-24-2-A"
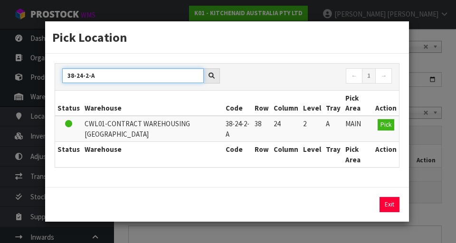
type input "38-24-2-A"
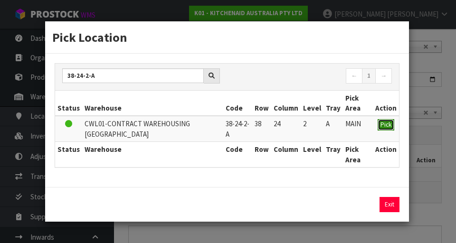
click at [384, 126] on span "Pick" at bounding box center [386, 125] width 11 height 8
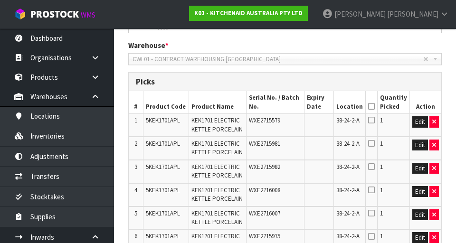
scroll to position [194, 0]
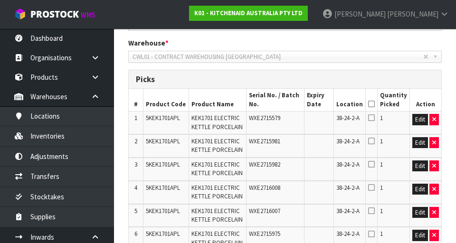
click at [375, 104] on icon at bounding box center [372, 104] width 7 height 0
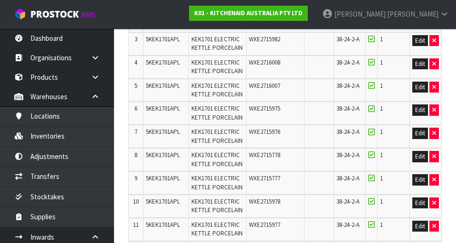
scroll to position [733, 0]
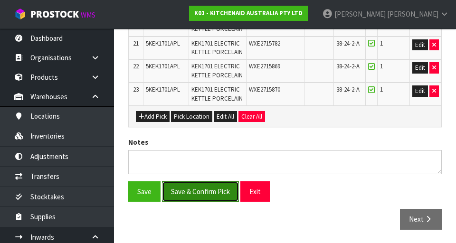
click at [202, 192] on button "Save & Confirm Pick" at bounding box center [200, 192] width 77 height 20
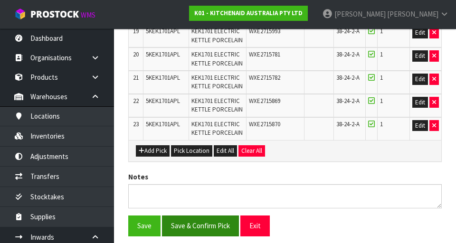
scroll to position [0, 0]
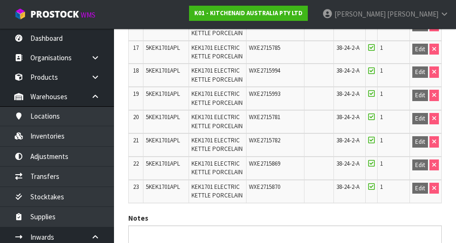
scroll to position [747, 0]
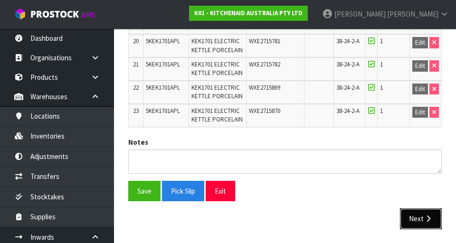
click at [425, 220] on icon "button" at bounding box center [428, 218] width 9 height 7
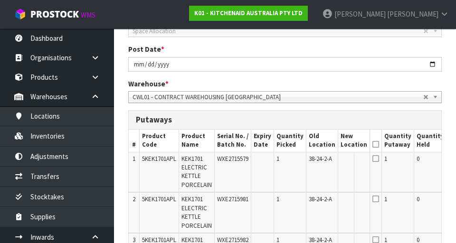
scroll to position [0, 47]
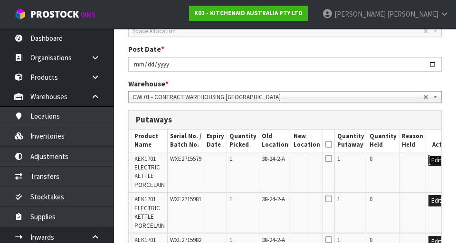
click at [429, 164] on button "Edit" at bounding box center [437, 160] width 16 height 11
click at [296, 161] on input "text" at bounding box center [301, 161] width 15 height 12
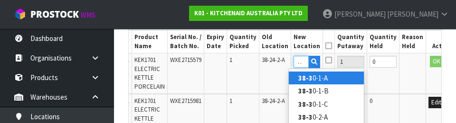
scroll to position [0, 8]
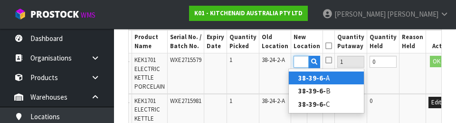
type input "38-39-6-A"
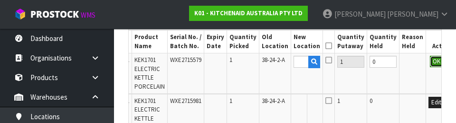
click at [430, 58] on button "OK" at bounding box center [436, 61] width 13 height 11
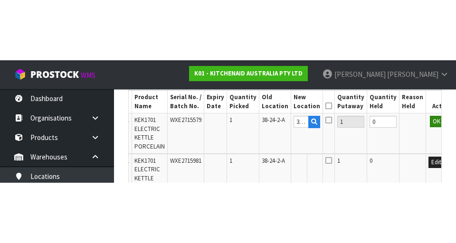
scroll to position [287, 0]
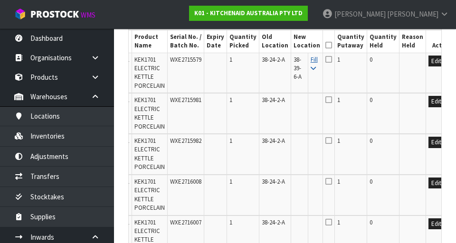
click at [311, 69] on icon at bounding box center [313, 69] width 5 height 6
click at [326, 46] on icon at bounding box center [329, 45] width 7 height 0
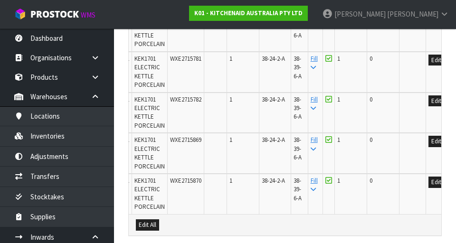
scroll to position [1171, 0]
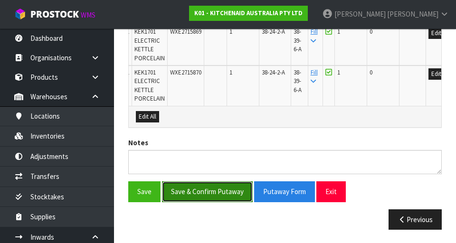
click at [185, 186] on button "Save & Confirm Putaway" at bounding box center [207, 192] width 91 height 20
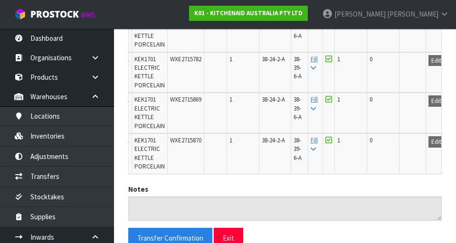
scroll to position [1149, 0]
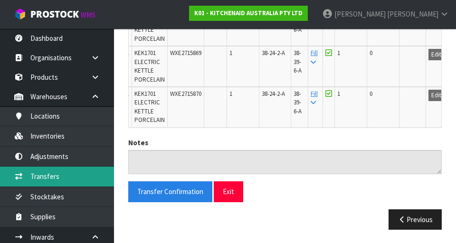
click at [40, 181] on link "Transfers" at bounding box center [57, 176] width 114 height 19
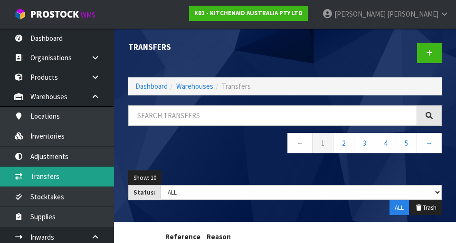
click at [43, 179] on link "Transfers" at bounding box center [57, 176] width 114 height 19
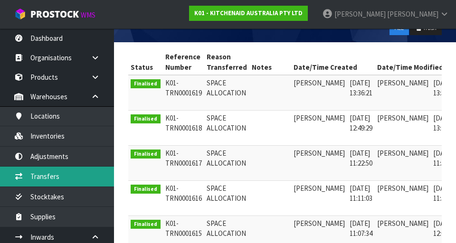
scroll to position [0, 16]
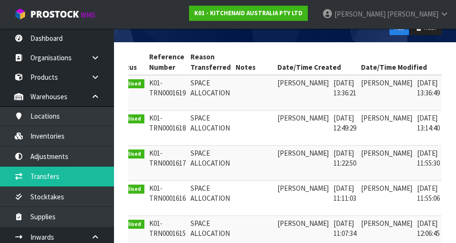
click at [443, 73] on th "Action" at bounding box center [456, 62] width 26 height 26
click at [447, 88] on link at bounding box center [456, 85] width 18 height 15
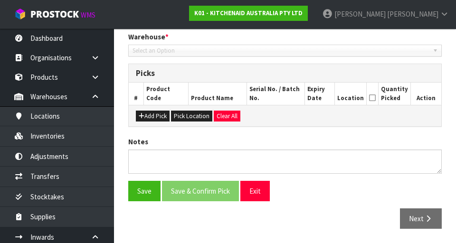
type input "[DATE]"
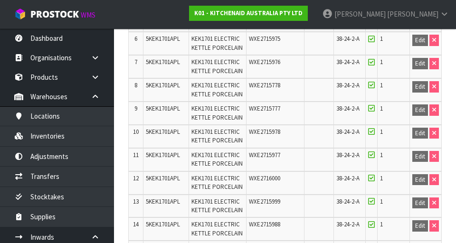
scroll to position [712, 0]
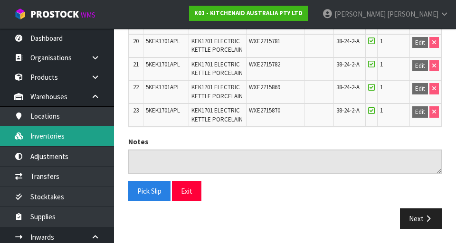
click at [43, 143] on link "Inventories" at bounding box center [57, 135] width 114 height 19
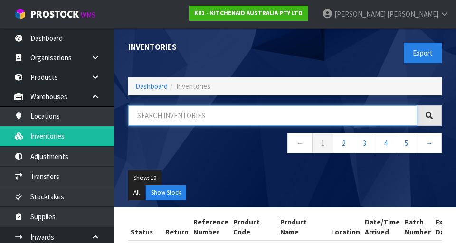
click at [339, 107] on input "text" at bounding box center [272, 116] width 289 height 20
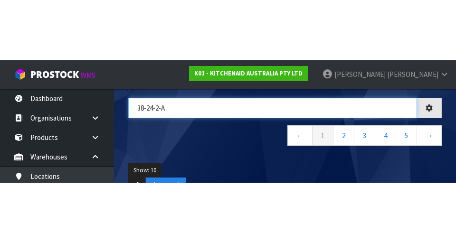
scroll to position [70, 0]
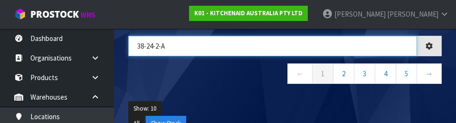
type input "38-24-2-A"
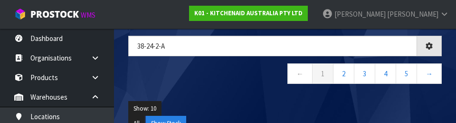
click at [309, 115] on ul "Show: 10 5 10 25 50" at bounding box center [285, 108] width 314 height 15
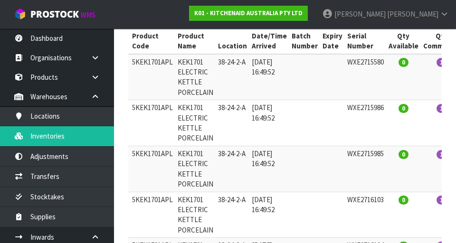
scroll to position [189, 0]
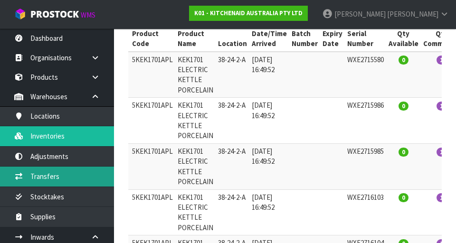
click at [43, 178] on link "Transfers" at bounding box center [57, 176] width 114 height 19
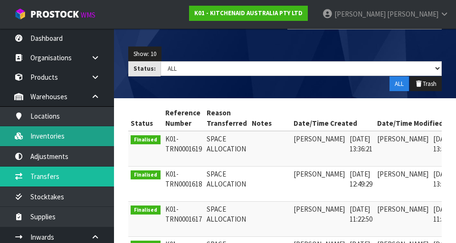
click at [45, 138] on link "Inventories" at bounding box center [57, 135] width 114 height 19
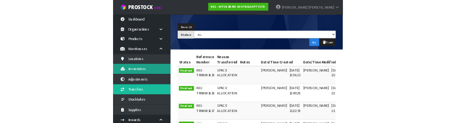
scroll to position [40, 0]
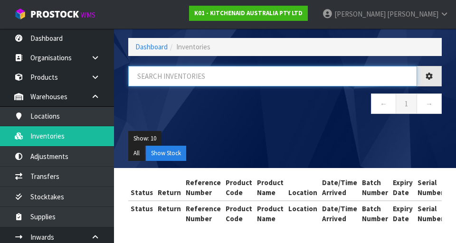
click at [162, 73] on input "text" at bounding box center [272, 76] width 289 height 20
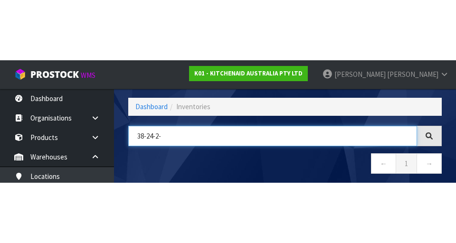
scroll to position [0, 0]
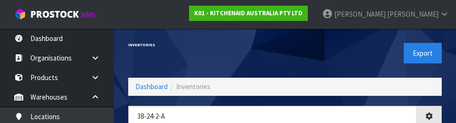
click at [174, 54] on div "Inventories" at bounding box center [203, 45] width 164 height 33
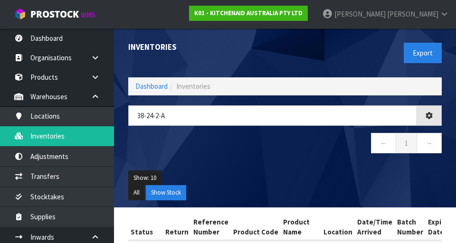
type input "38-24-2-A"
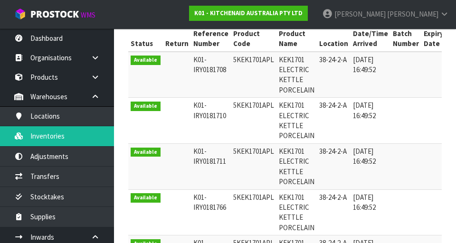
scroll to position [199, 0]
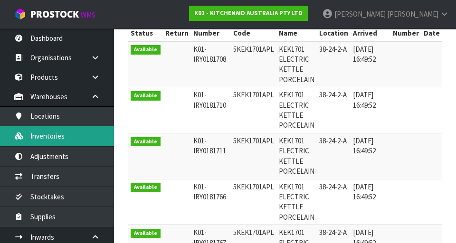
click at [48, 140] on link "Inventories" at bounding box center [57, 135] width 114 height 19
